Goal: Transaction & Acquisition: Book appointment/travel/reservation

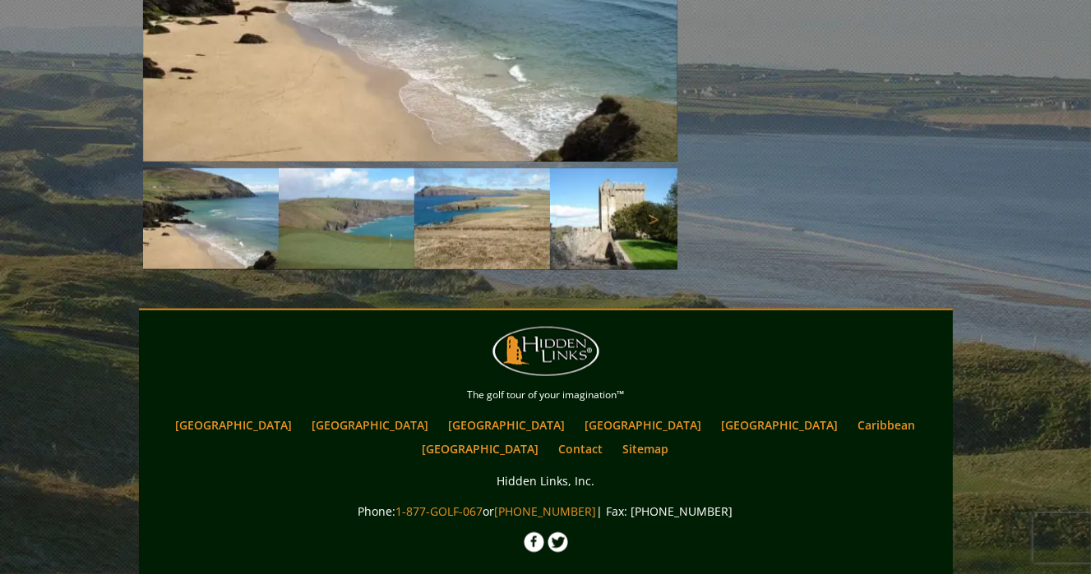
scroll to position [2076, 0]
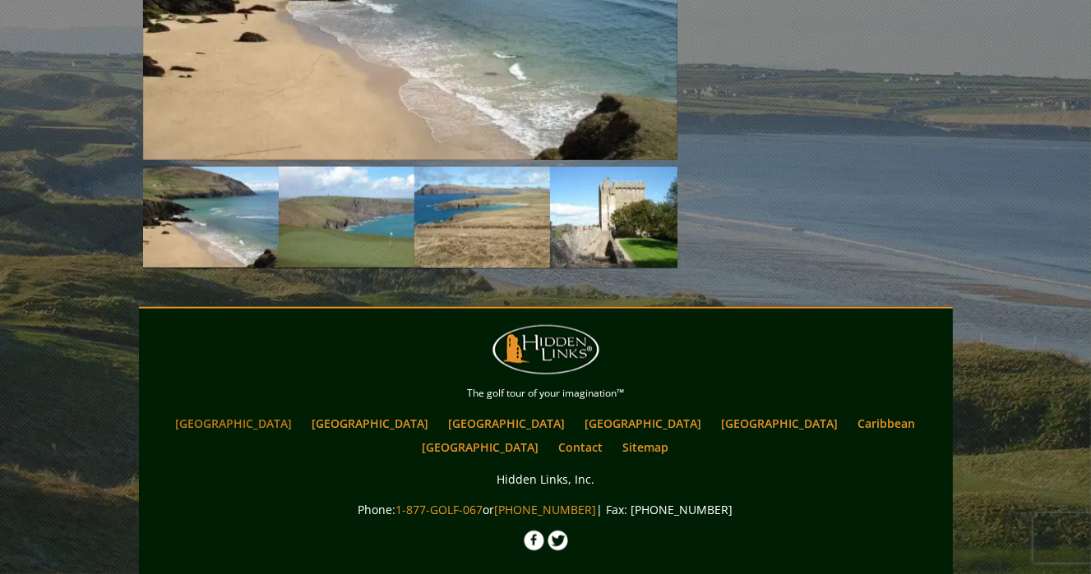
click at [293, 412] on link "[GEOGRAPHIC_DATA]" at bounding box center [234, 424] width 133 height 24
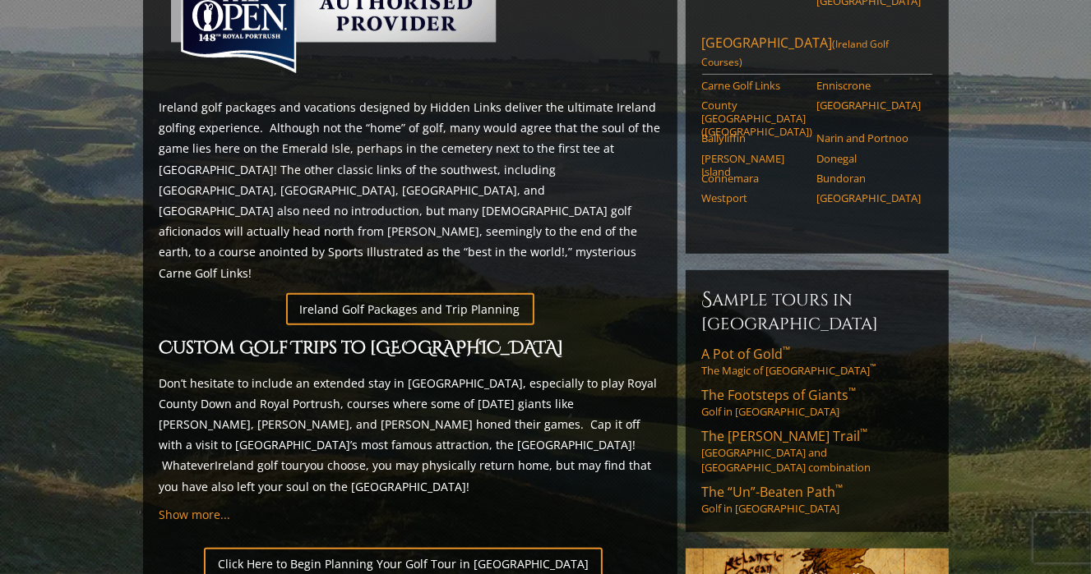
scroll to position [822, 0]
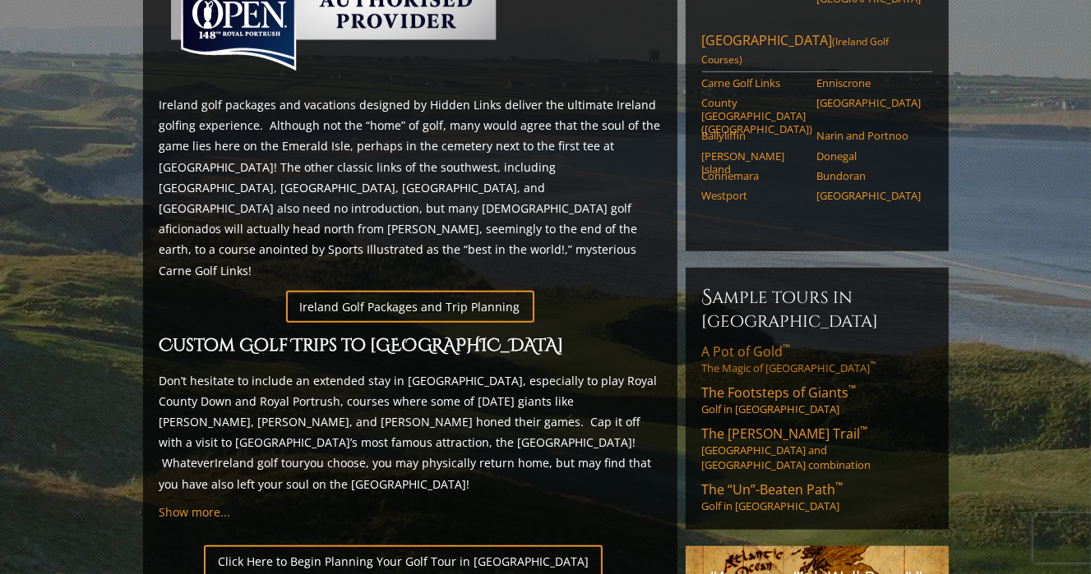
click at [741, 343] on span "A Pot of Gold ™" at bounding box center [746, 352] width 89 height 18
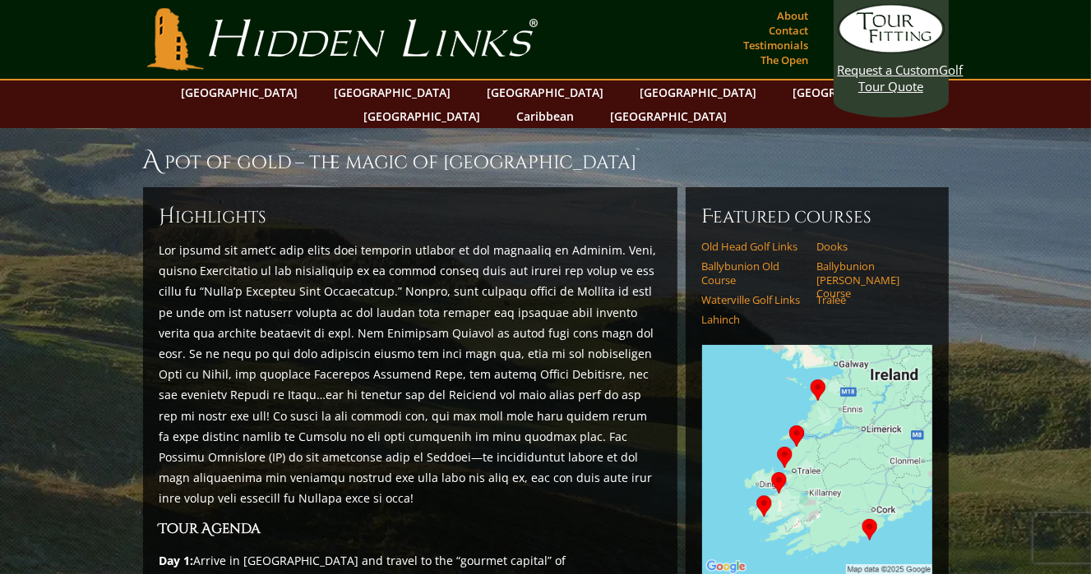
scroll to position [82, 0]
